Goal: Use online tool/utility: Utilize a website feature to perform a specific function

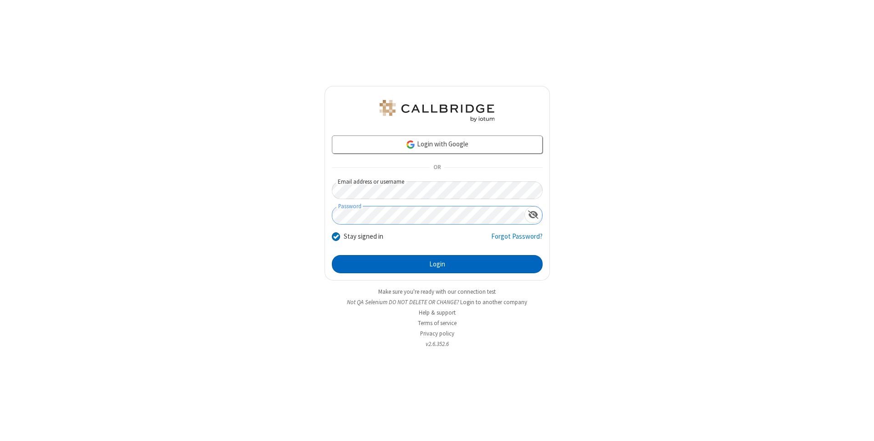
click at [437, 264] on button "Login" at bounding box center [437, 264] width 211 height 18
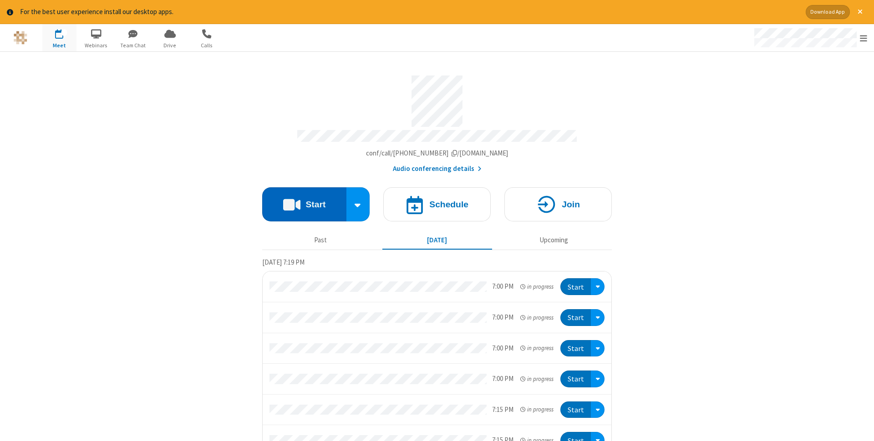
click at [304, 202] on button "Start" at bounding box center [304, 205] width 84 height 34
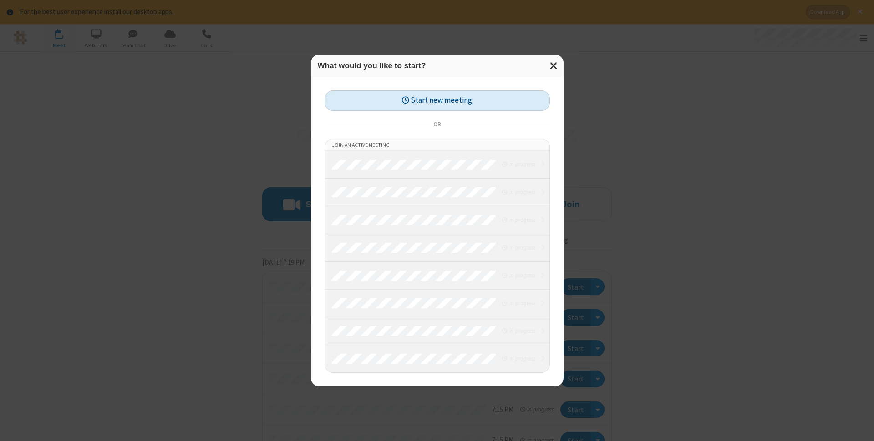
click at [437, 101] on button "Start new meeting" at bounding box center [437, 101] width 225 height 20
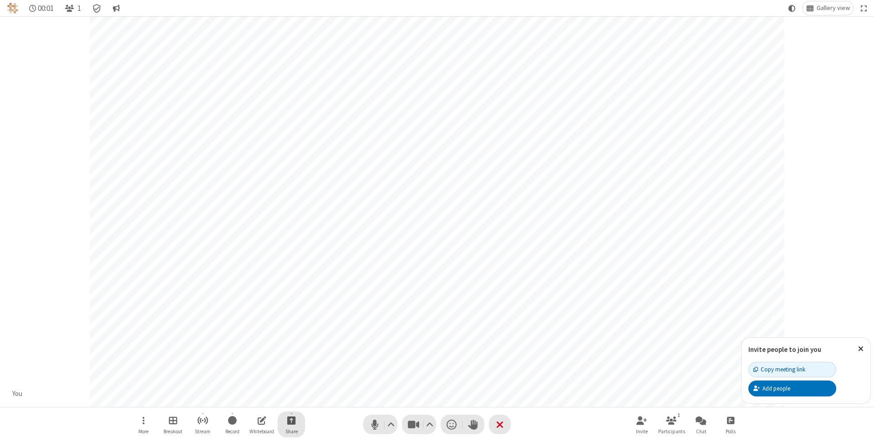
click at [291, 421] on span "Start sharing" at bounding box center [291, 420] width 9 height 11
click at [291, 365] on span "Share additional camera" at bounding box center [296, 367] width 67 height 8
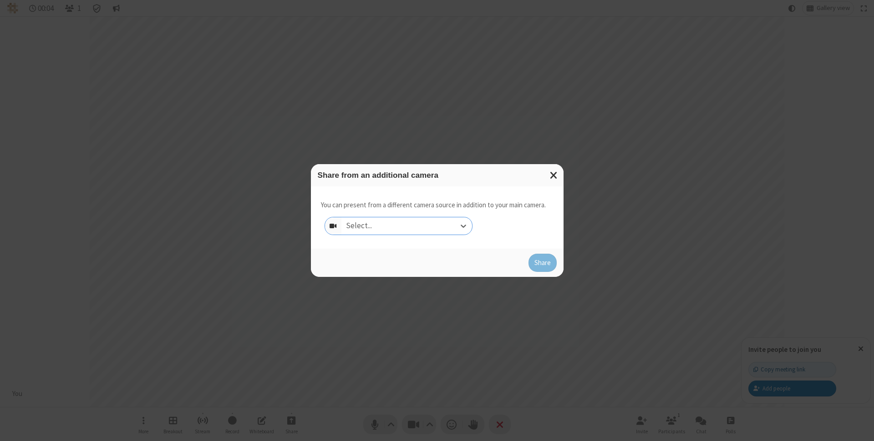
click at [406, 226] on div "Select..." at bounding box center [406, 226] width 131 height 17
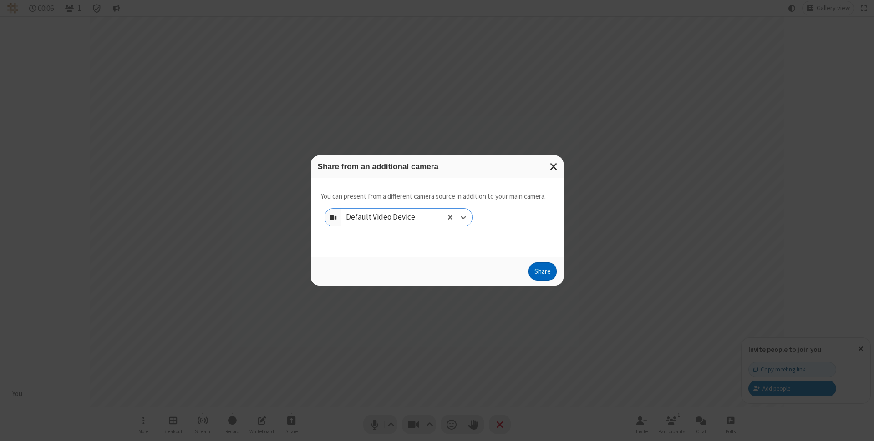
click at [542, 274] on button "Share" at bounding box center [542, 272] width 28 height 18
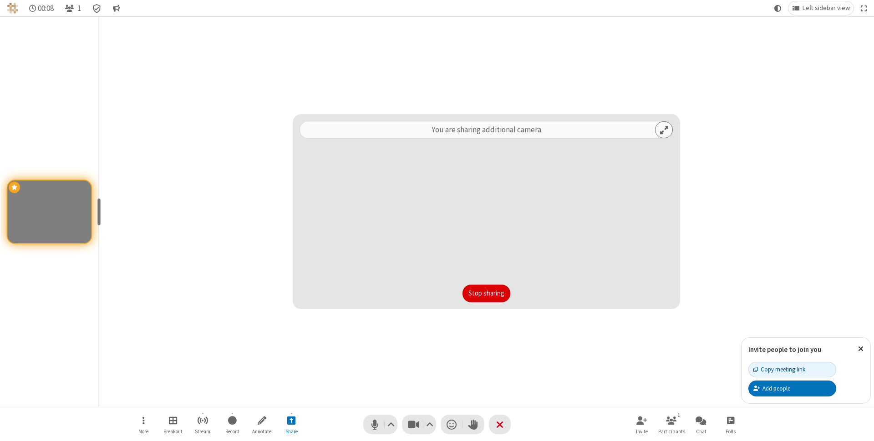
click at [486, 294] on button "Stop sharing" at bounding box center [486, 294] width 48 height 18
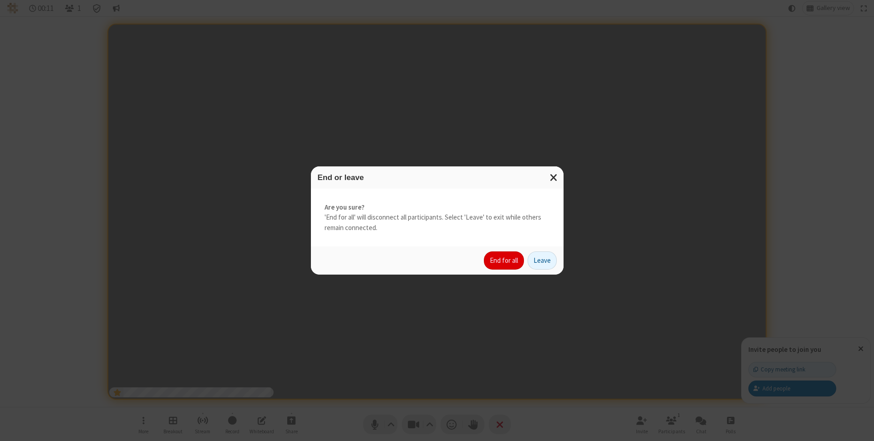
click at [504, 261] on button "End for all" at bounding box center [504, 261] width 40 height 18
